Goal: Information Seeking & Learning: Learn about a topic

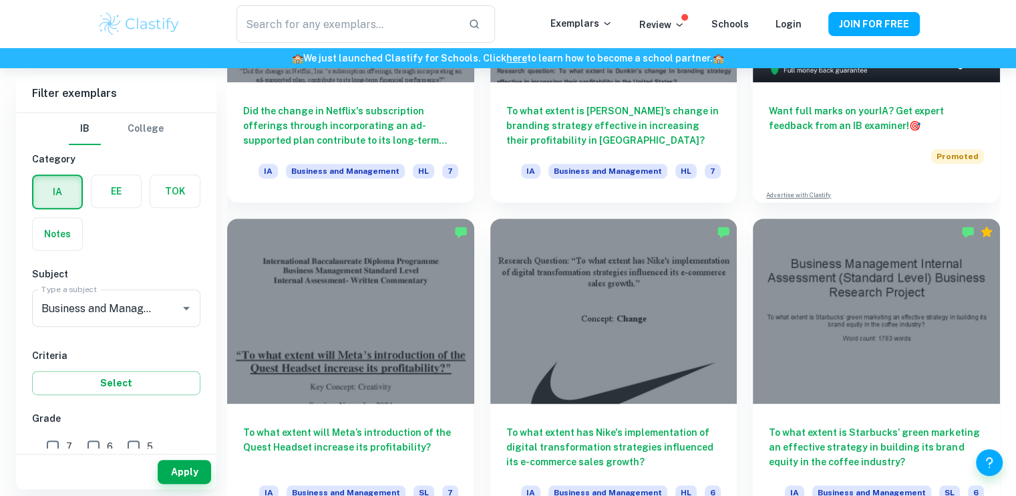
scroll to position [553, 0]
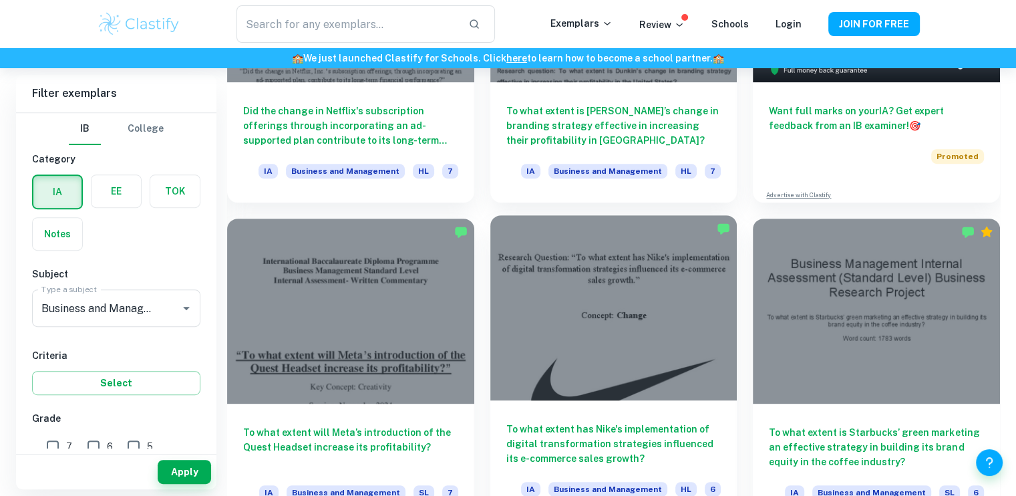
click at [617, 321] on div at bounding box center [613, 307] width 247 height 185
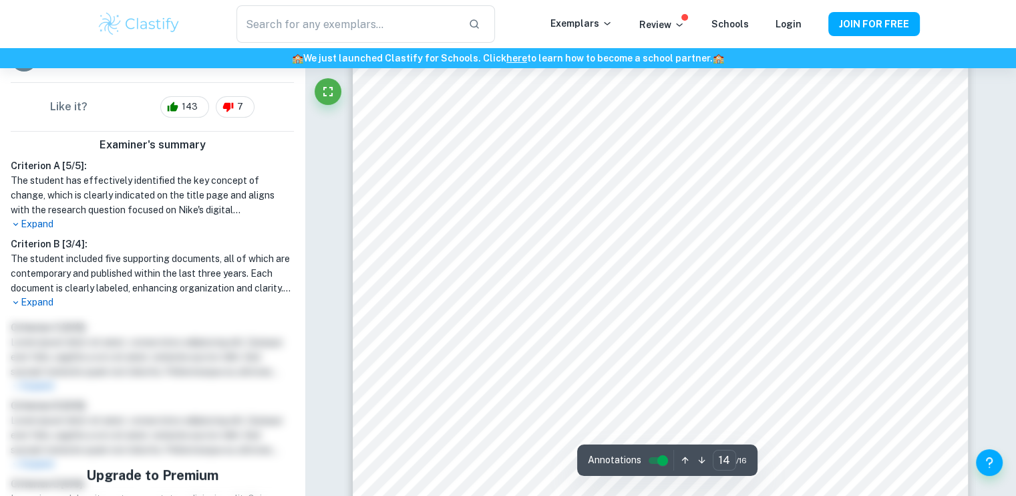
scroll to position [11105, 0]
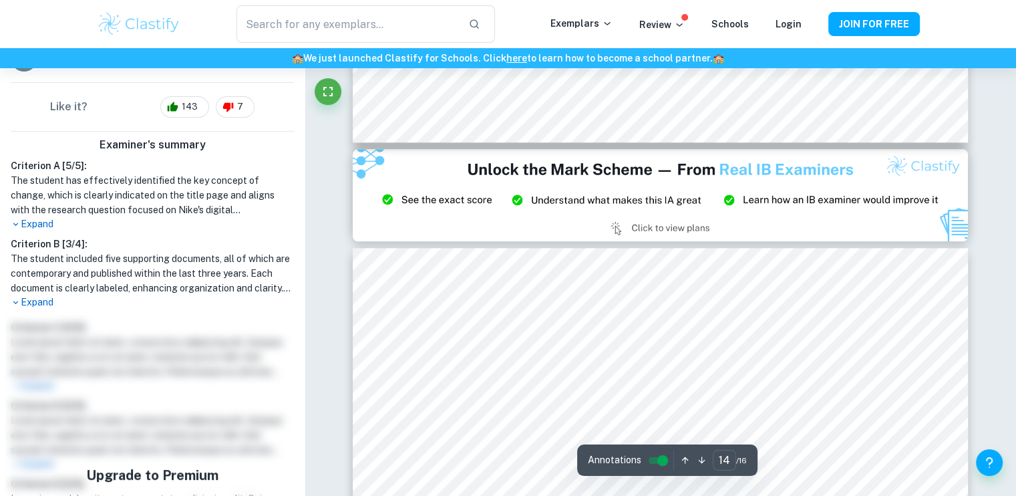
type input "15"
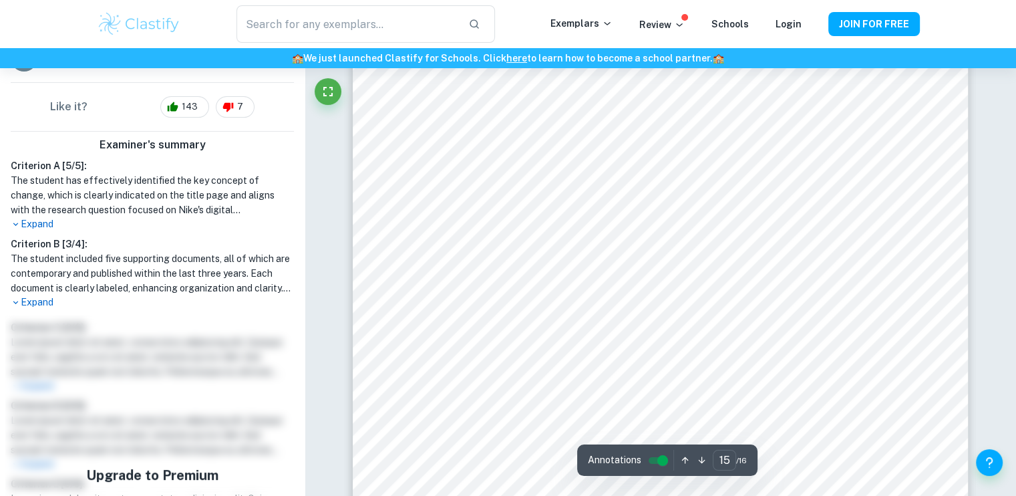
scroll to position [11998, 0]
